Goal: Check status: Check status

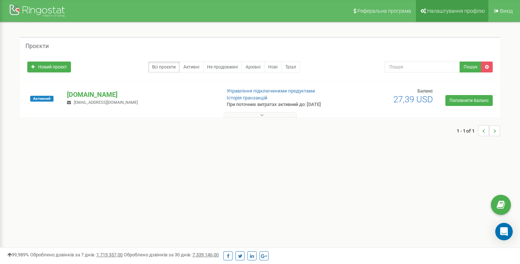
click at [440, 15] on link "Налаштування профілю" at bounding box center [452, 11] width 72 height 22
click at [84, 95] on p "[DOMAIN_NAME]" at bounding box center [141, 94] width 148 height 9
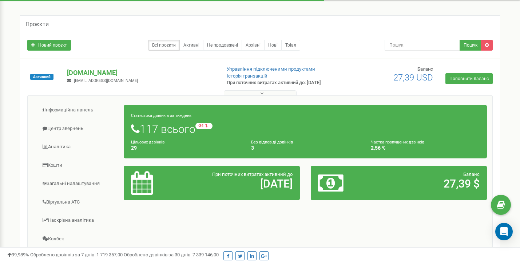
scroll to position [50, 0]
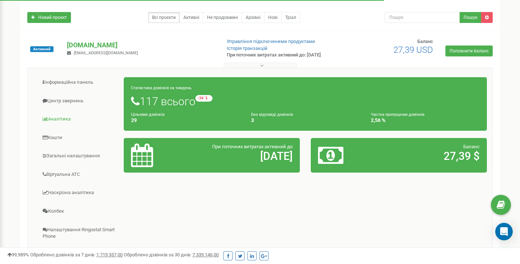
click at [62, 117] on link "Аналiтика" at bounding box center [78, 119] width 91 height 18
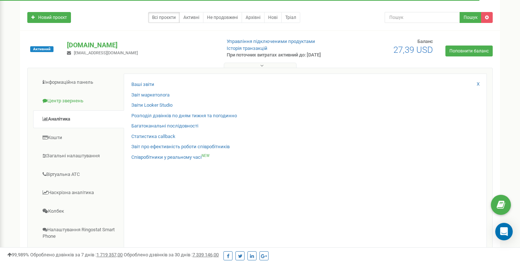
click at [65, 99] on link "Центр звернень" at bounding box center [78, 101] width 91 height 18
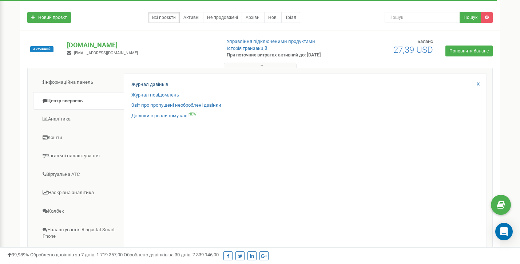
click at [150, 86] on link "Журнал дзвінків" at bounding box center [149, 84] width 37 height 7
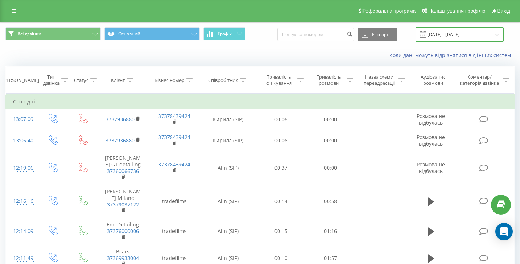
click at [471, 36] on input "19.07.2025 - 19.08.2025" at bounding box center [460, 34] width 88 height 14
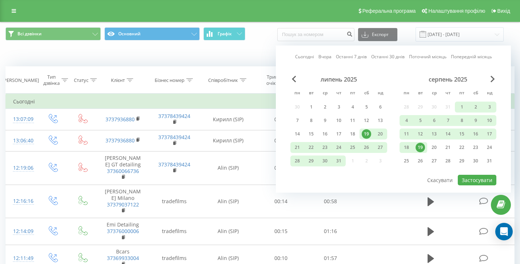
click at [421, 148] on div "19" at bounding box center [421, 147] width 14 height 11
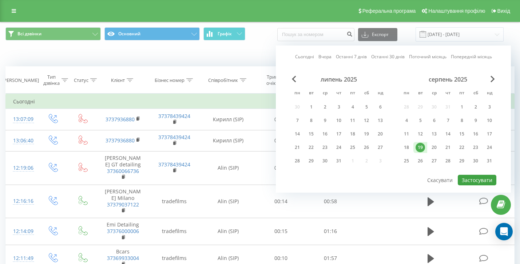
click at [483, 185] on button "Застосувати" at bounding box center [477, 180] width 39 height 11
type input "19.08.2025 - 19.08.2025"
